Goal: Information Seeking & Learning: Learn about a topic

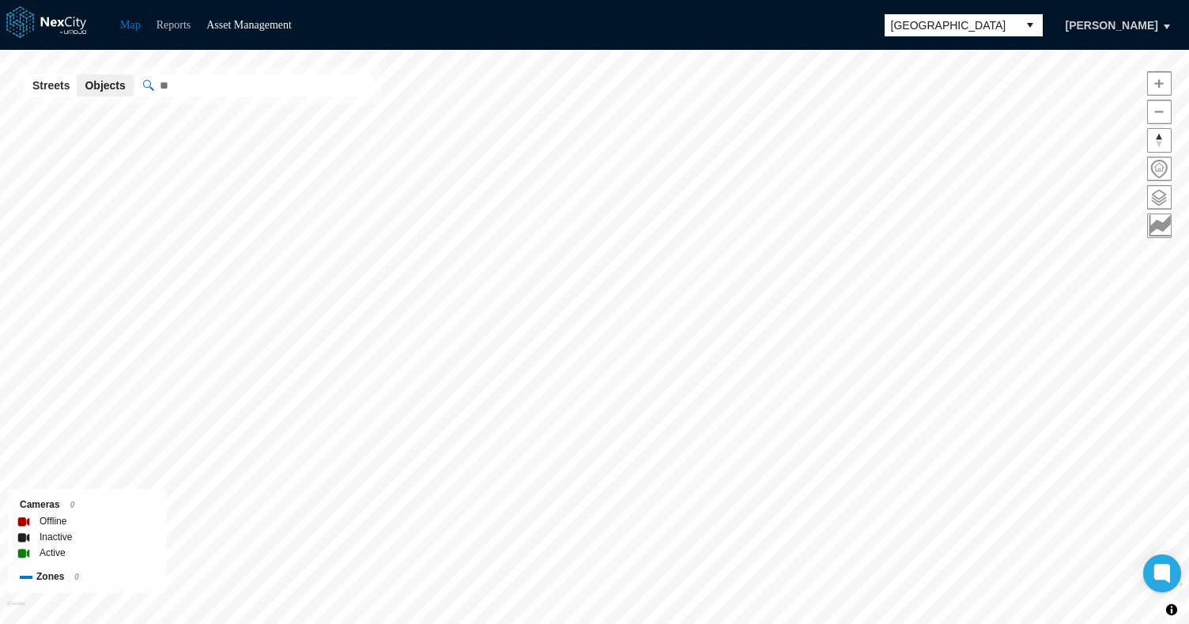
click at [173, 25] on link "Reports" at bounding box center [173, 25] width 35 height 12
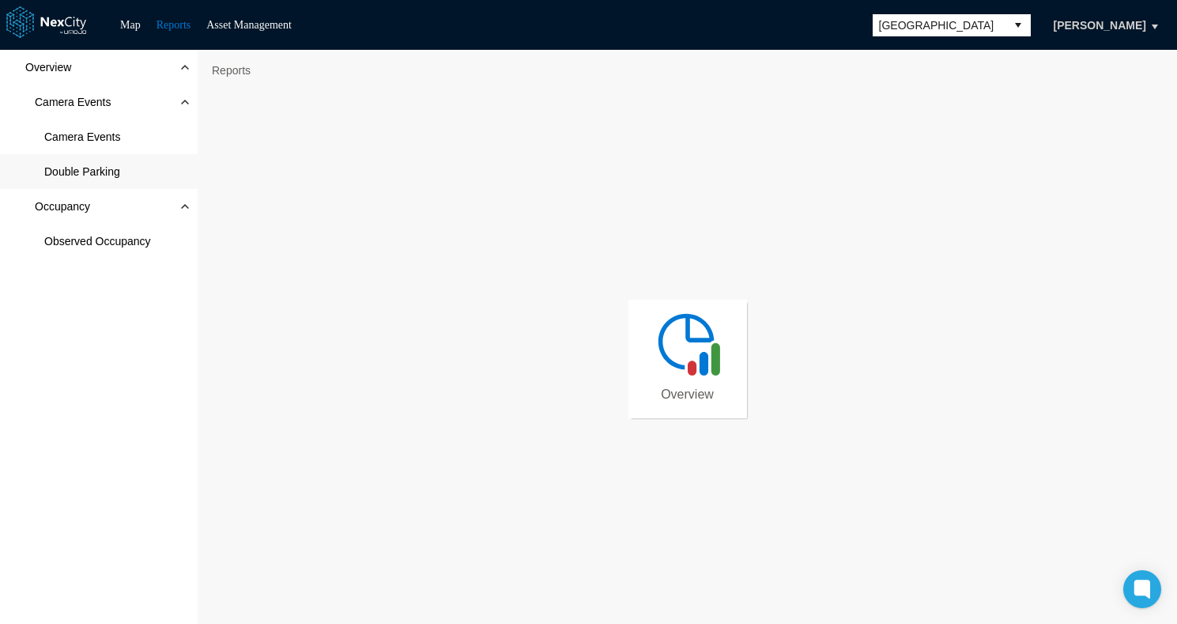
click at [106, 166] on span "Double Parking" at bounding box center [82, 172] width 76 height 16
